Goal: Transaction & Acquisition: Purchase product/service

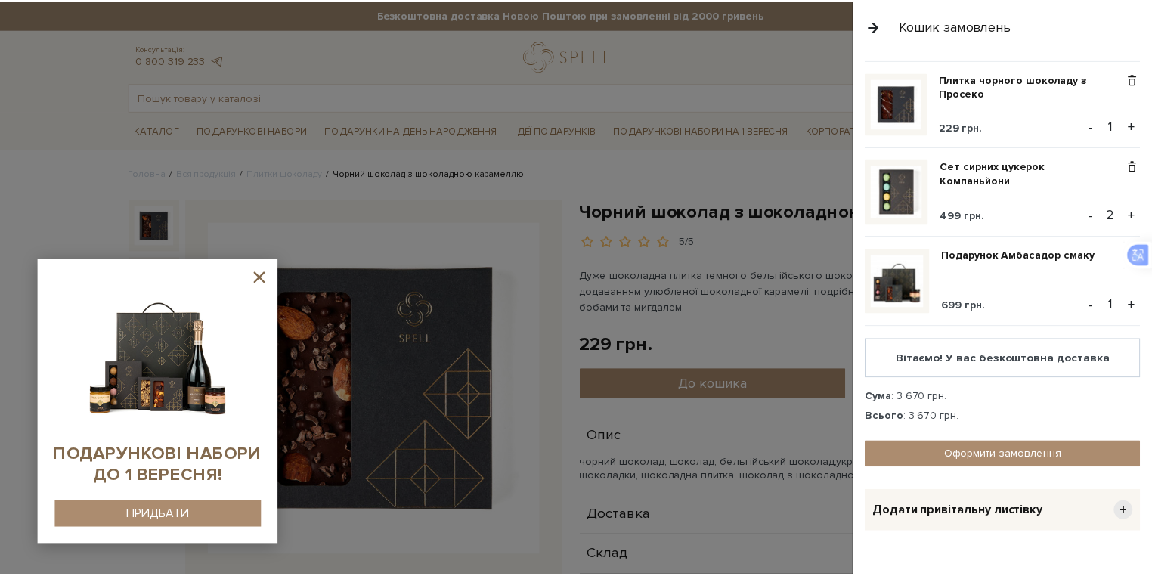
scroll to position [218, 0]
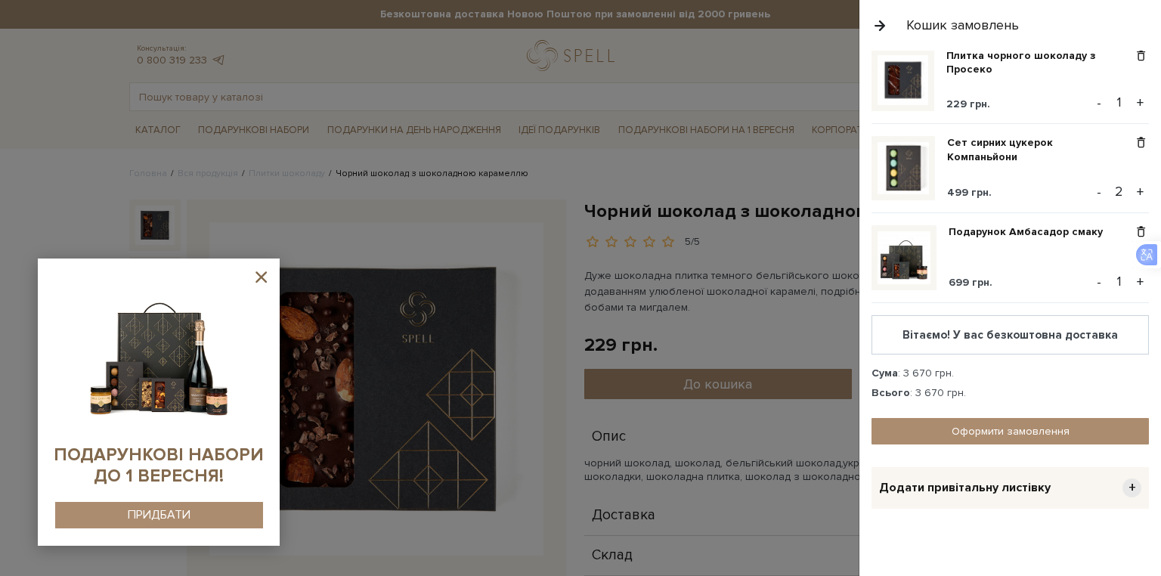
click at [263, 276] on icon at bounding box center [260, 276] width 11 height 11
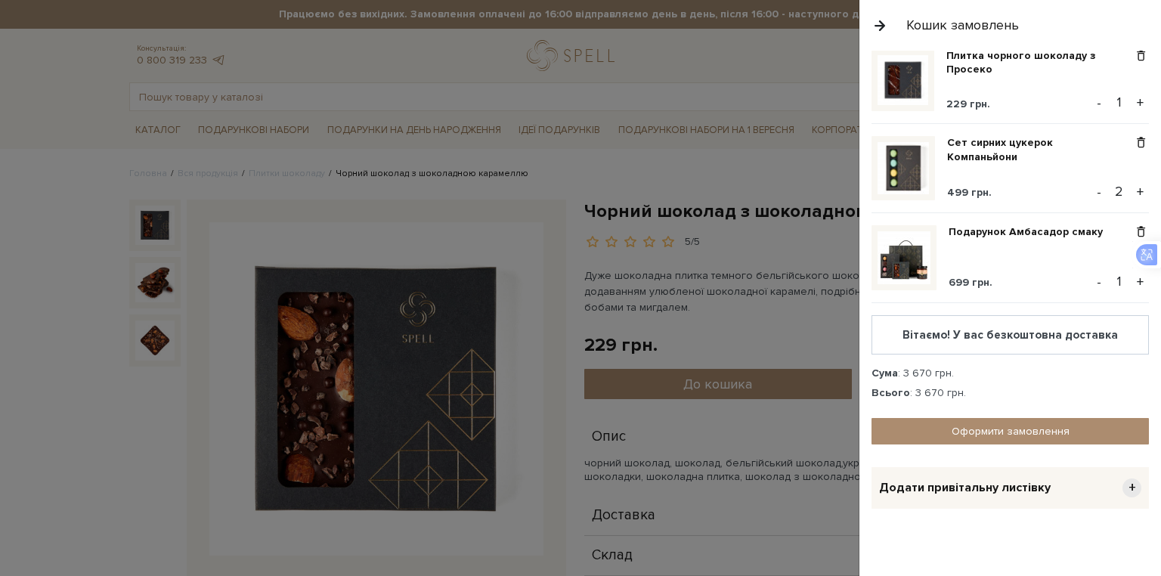
click at [877, 23] on button "button" at bounding box center [879, 25] width 17 height 26
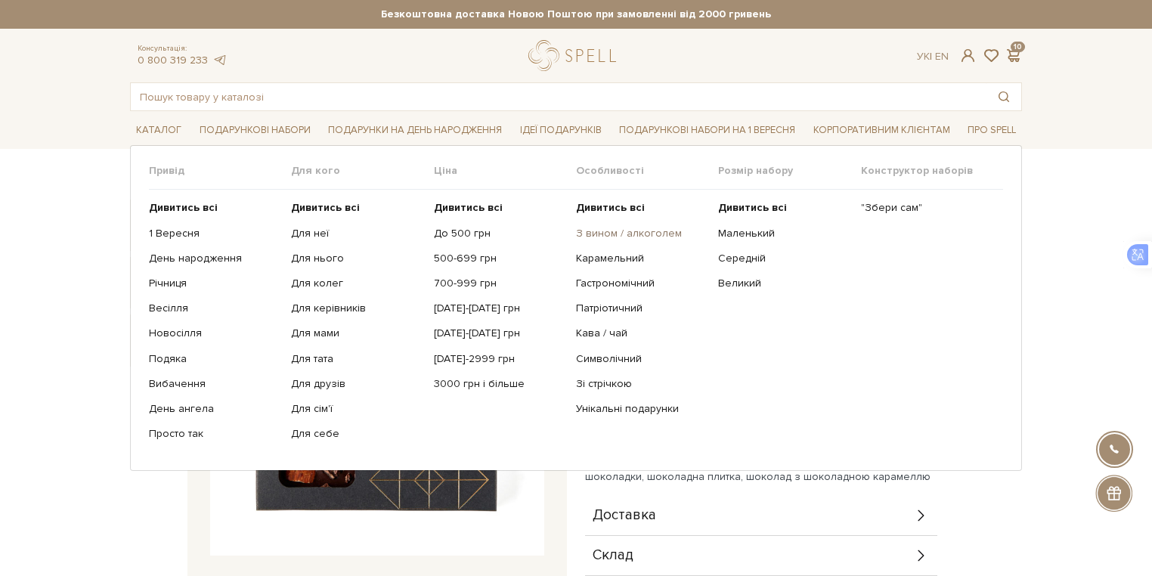
click at [626, 235] on link "З вином / алкоголем" at bounding box center [641, 234] width 131 height 14
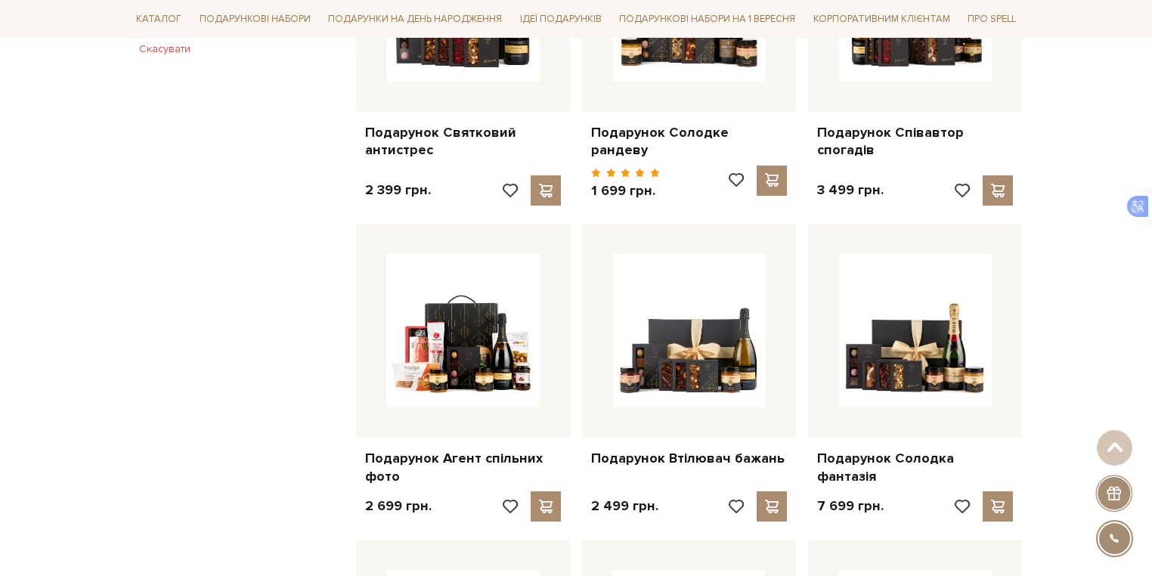
scroll to position [1028, 0]
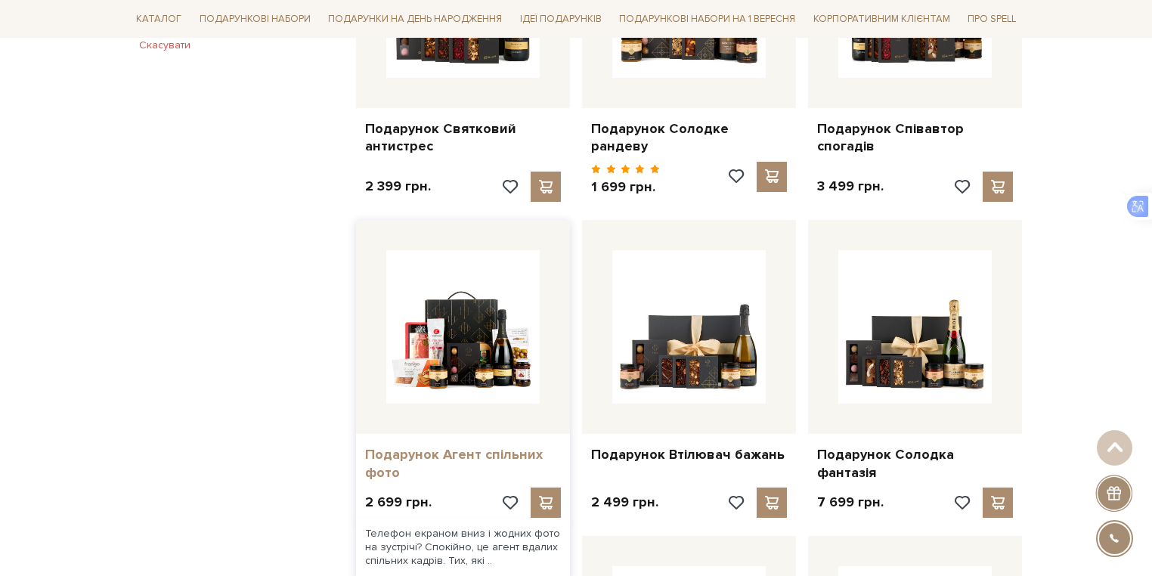
click at [426, 446] on link "Подарунок Агент спільних фото" at bounding box center [463, 464] width 196 height 36
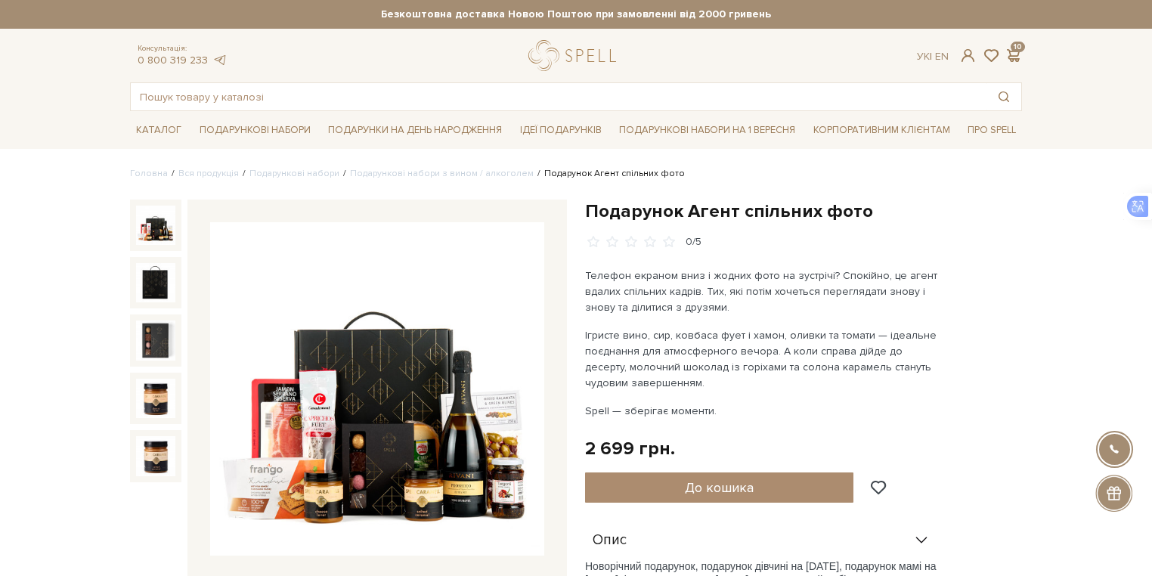
click at [774, 237] on div "0/5" at bounding box center [803, 242] width 437 height 14
drag, startPoint x: 580, startPoint y: 208, endPoint x: 636, endPoint y: 209, distance: 55.2
click at [636, 209] on div "Подарунок Агент спільних фото 0/5 Телефон екраном вниз і жодних фото на зустріч…" at bounding box center [803, 514] width 455 height 629
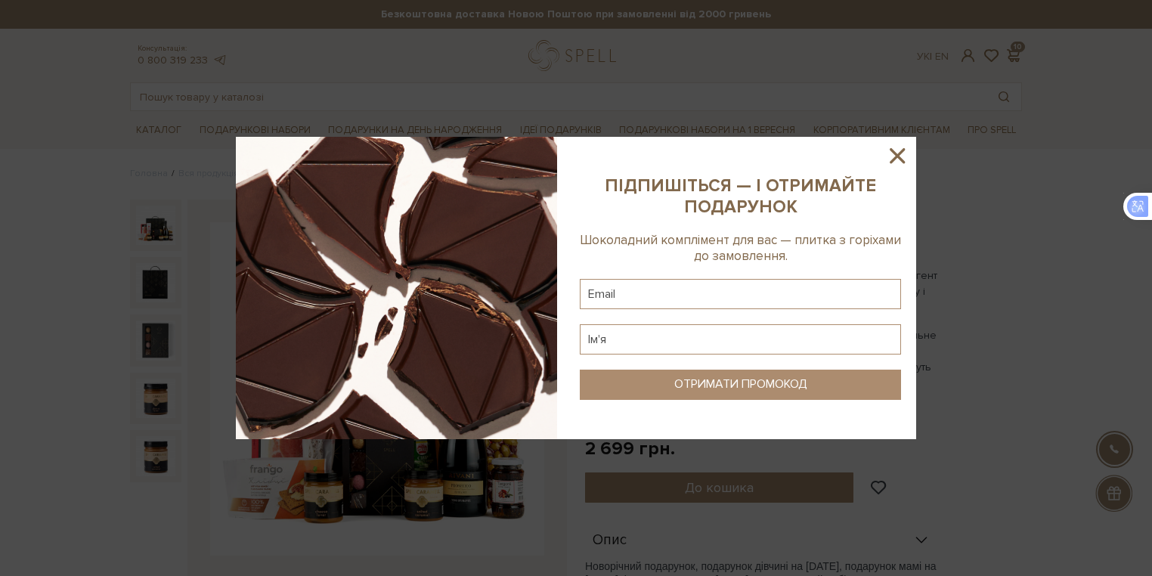
click at [892, 160] on icon at bounding box center [896, 155] width 15 height 15
